Goal: Information Seeking & Learning: Understand process/instructions

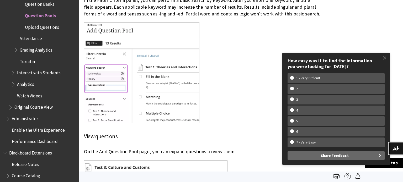
scroll to position [859, 0]
click at [385, 57] on span at bounding box center [384, 57] width 11 height 11
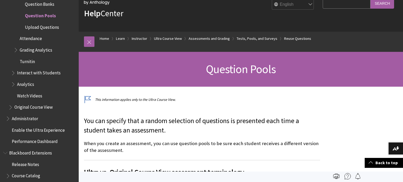
scroll to position [0, 0]
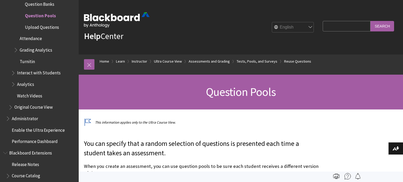
click at [334, 31] on input "Search Query" at bounding box center [347, 26] width 48 height 10
type input "import a question pool"
click at [370, 21] on input "Search" at bounding box center [382, 26] width 24 height 10
click at [377, 31] on input "Search" at bounding box center [382, 26] width 24 height 10
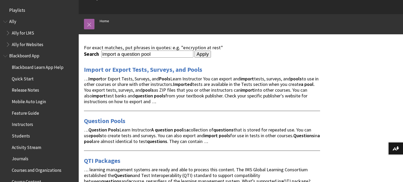
scroll to position [41, 0]
click at [158, 74] on link "Import or Export Tests, Surveys, and Pools" at bounding box center [143, 69] width 118 height 8
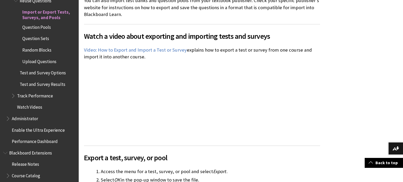
scroll to position [178, 0]
click at [163, 53] on link "Video: How to Export and Import a Test or Survey" at bounding box center [135, 50] width 103 height 6
